Goal: Contribute content: Contribute content

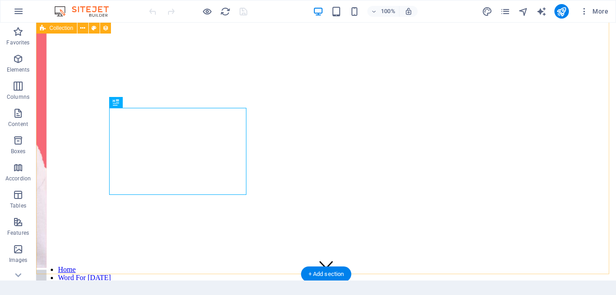
scroll to position [360, 0]
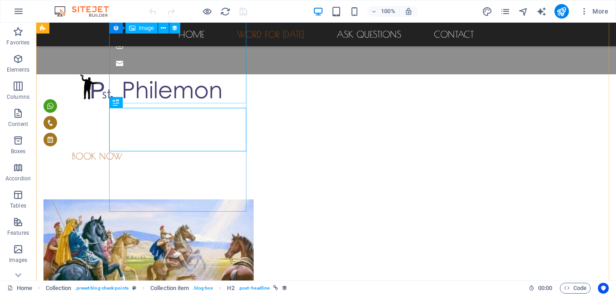
click at [160, 199] on figure at bounding box center [257, 260] width 428 height 122
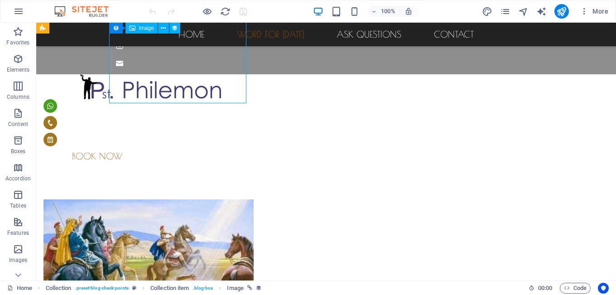
click at [160, 199] on figure at bounding box center [257, 260] width 428 height 122
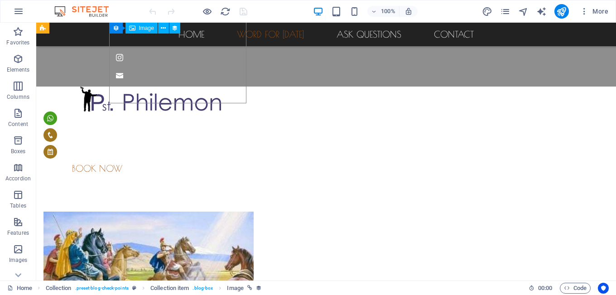
select select "px"
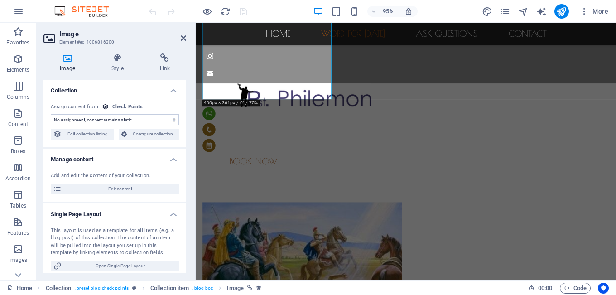
scroll to position [372, 0]
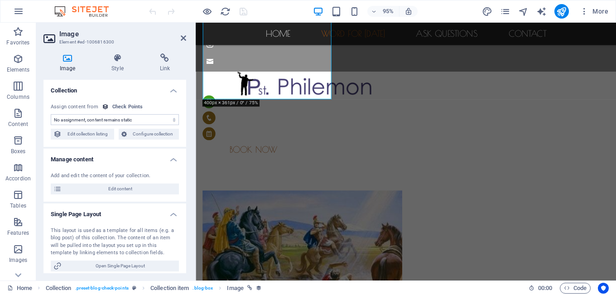
select select "image"
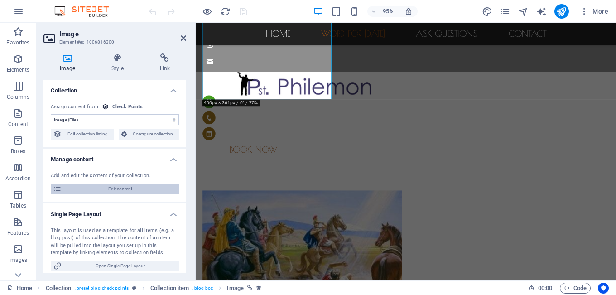
click at [115, 187] on span "Edit content" at bounding box center [120, 188] width 112 height 11
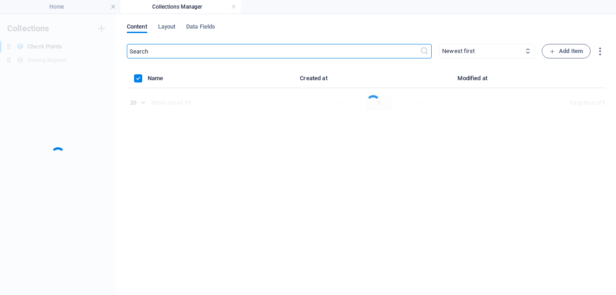
scroll to position [0, 0]
click at [115, 187] on div at bounding box center [58, 154] width 116 height 281
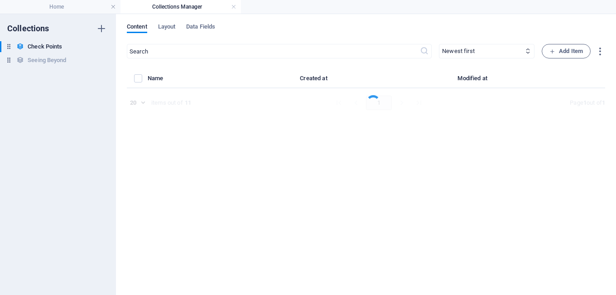
select select "Chechpoints"
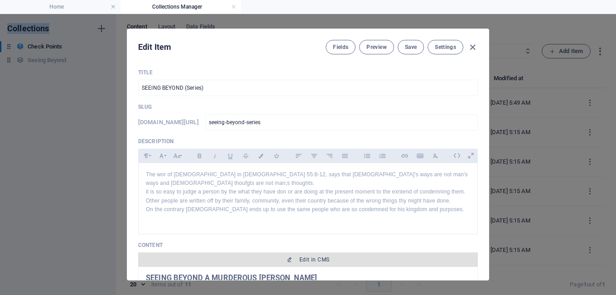
click at [313, 256] on span "Edit in CMS" at bounding box center [314, 259] width 30 height 7
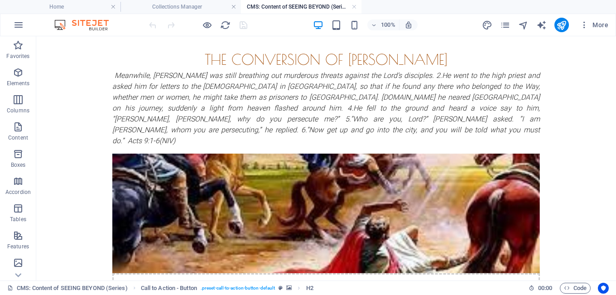
scroll to position [199, 0]
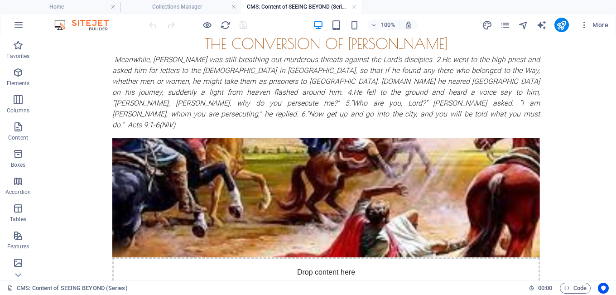
click at [575, 114] on body "SEEING BEYOND A MURDEROUS [PERSON_NAME] The Conversion of [PERSON_NAME] Meanwhi…" at bounding box center [326, 260] width 580 height 847
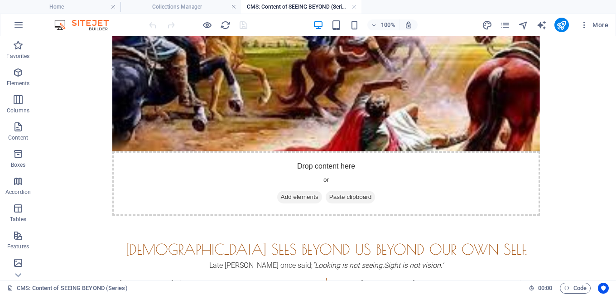
scroll to position [314, 0]
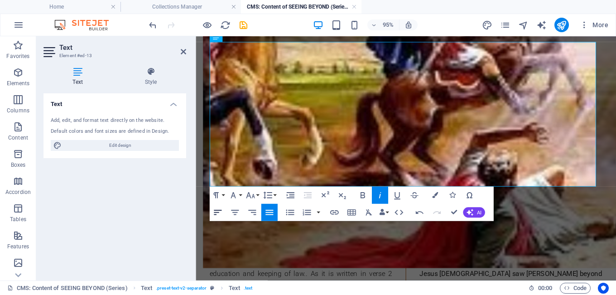
click at [218, 215] on icon "button" at bounding box center [217, 212] width 10 height 10
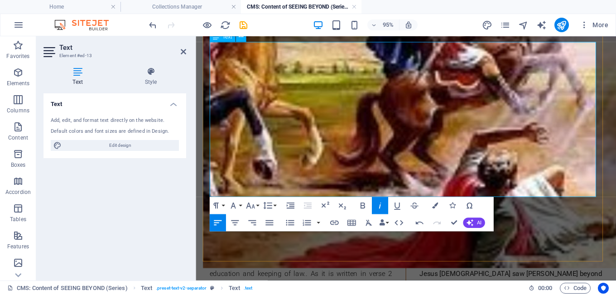
click at [244, 27] on icon "save" at bounding box center [243, 25] width 10 height 10
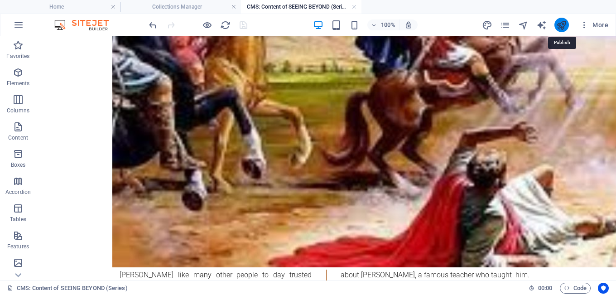
click at [559, 25] on icon "publish" at bounding box center [561, 25] width 10 height 10
